Goal: Find specific page/section: Find specific page/section

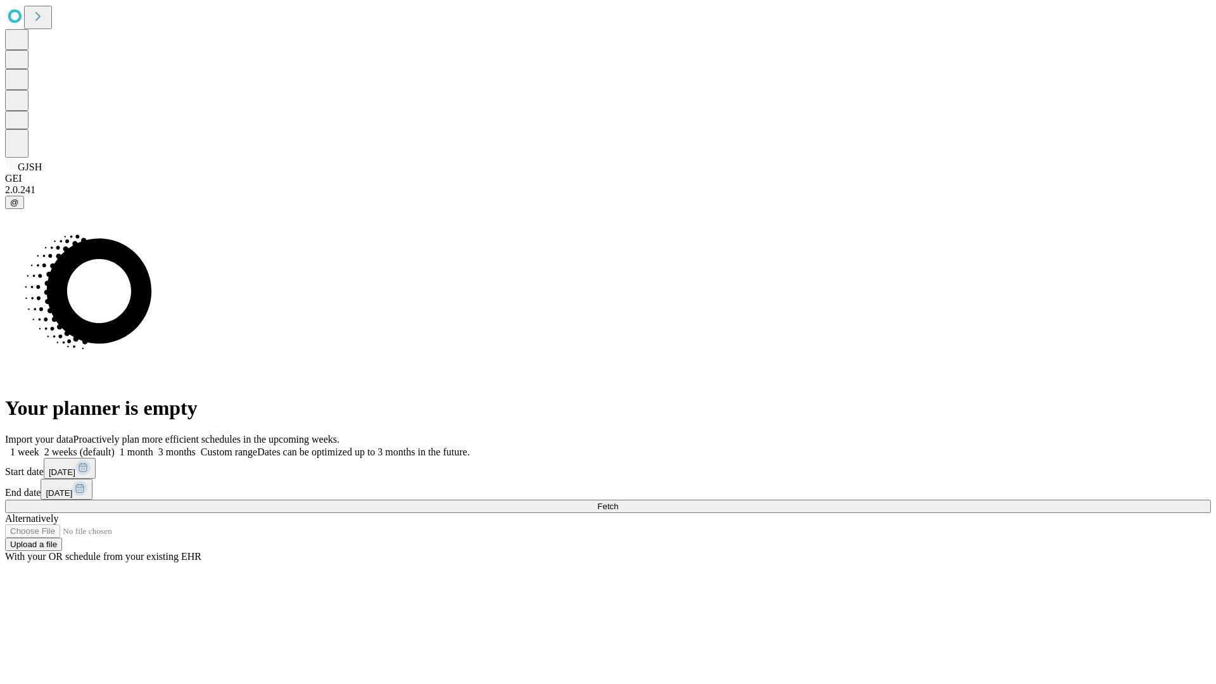
click at [618, 502] on span "Fetch" at bounding box center [607, 507] width 21 height 10
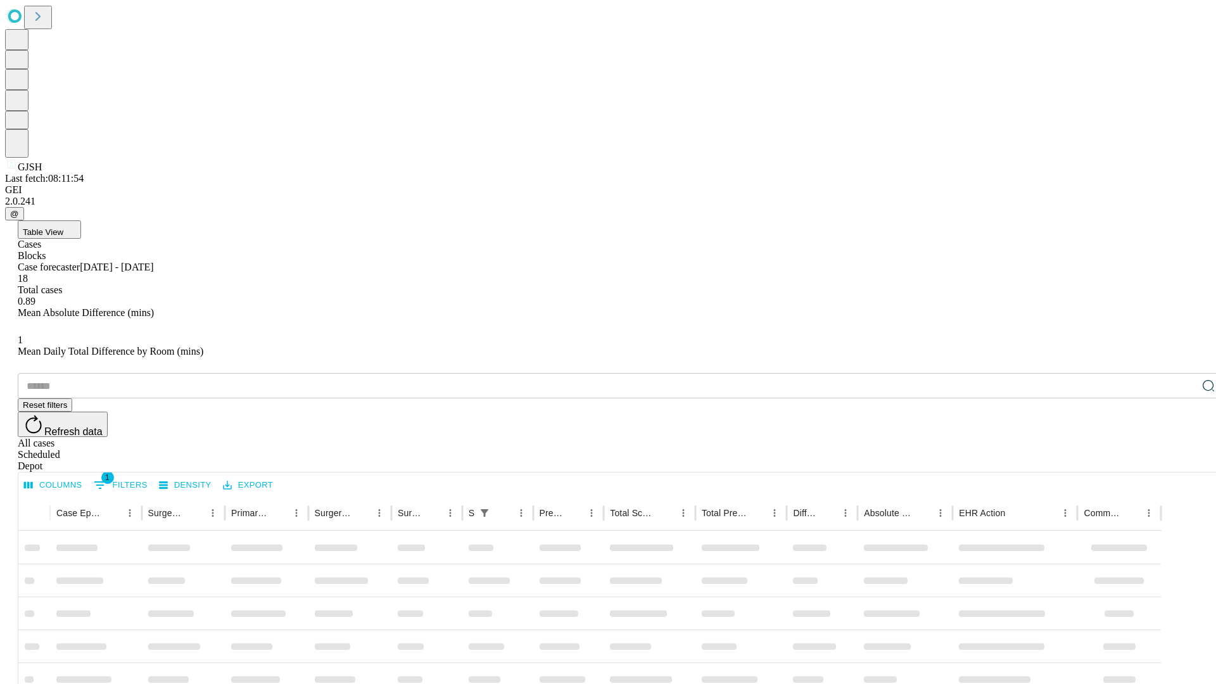
click at [63, 227] on span "Table View" at bounding box center [43, 232] width 41 height 10
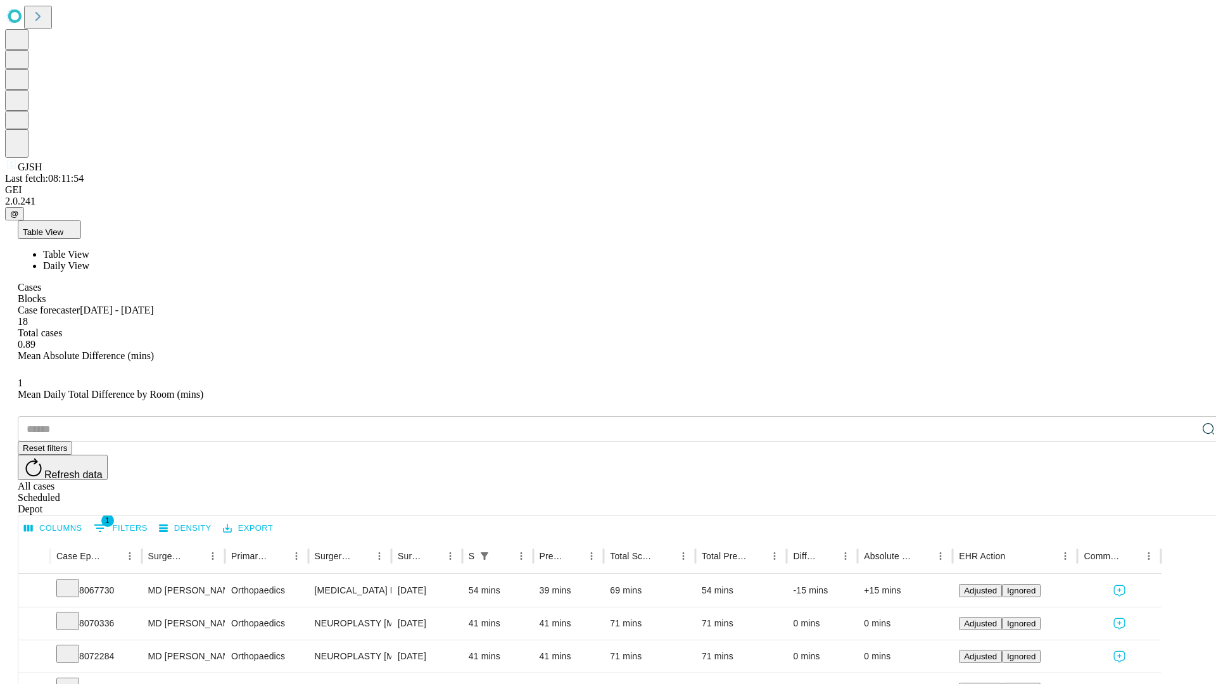
click at [89, 260] on span "Daily View" at bounding box center [66, 265] width 46 height 11
